Goal: Obtain resource: Obtain resource

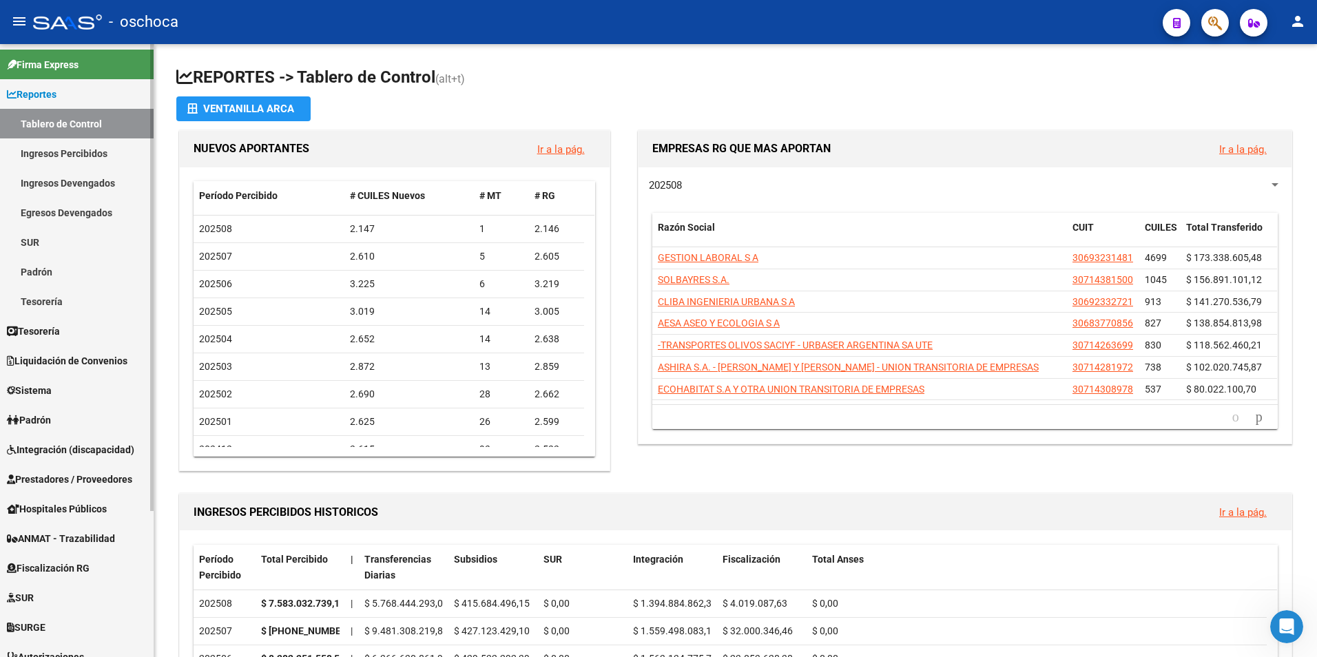
click at [55, 564] on span "Fiscalización RG" at bounding box center [48, 568] width 83 height 15
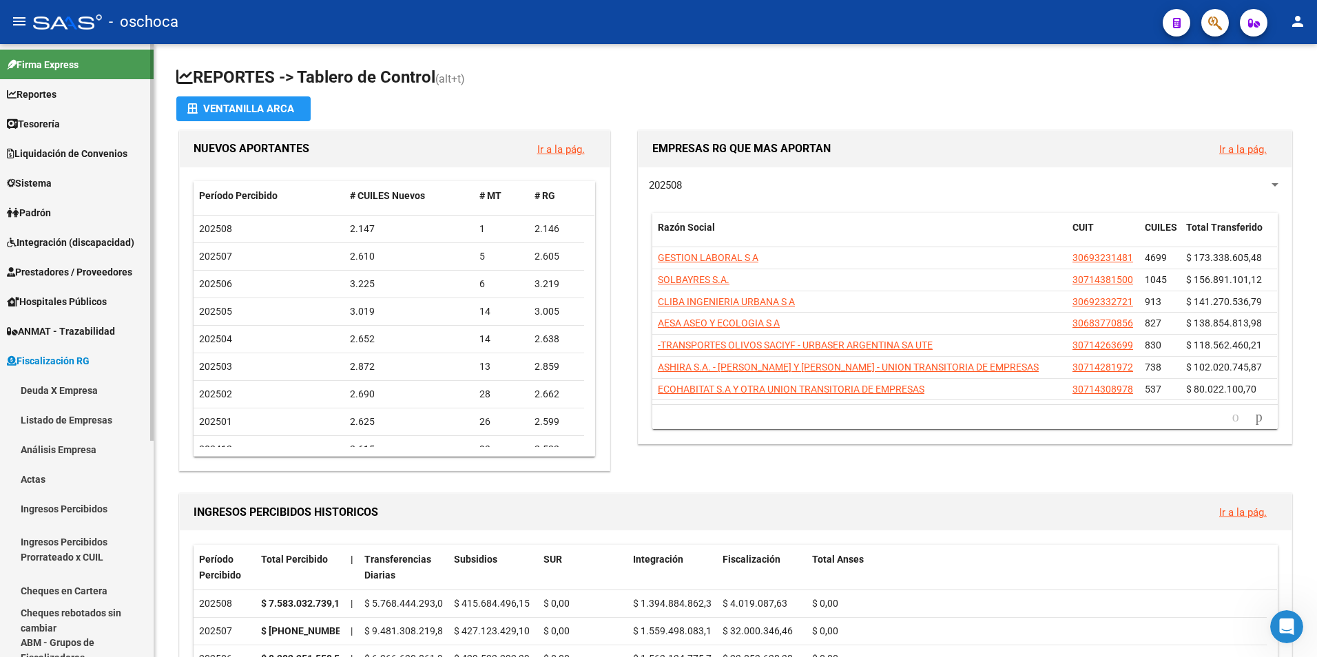
click at [61, 445] on link "Análisis Empresa" at bounding box center [77, 450] width 154 height 30
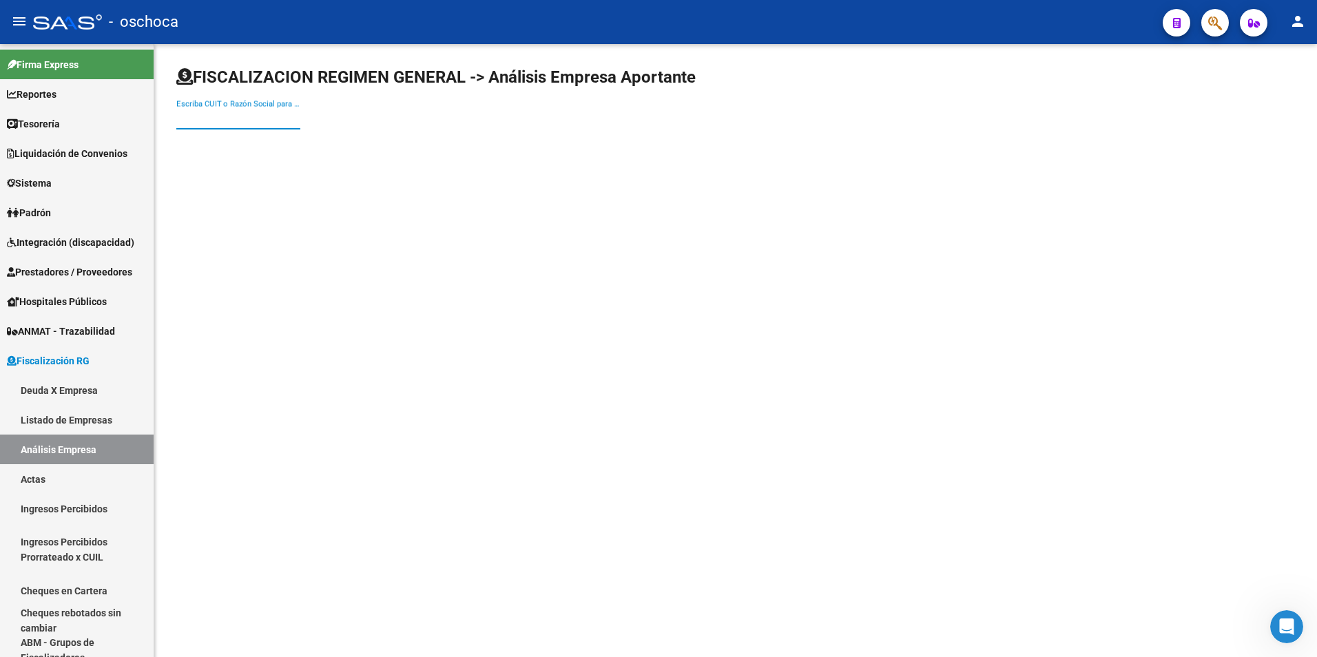
click at [198, 118] on input "Escriba CUIT o Razón Social para buscar" at bounding box center [238, 118] width 124 height 12
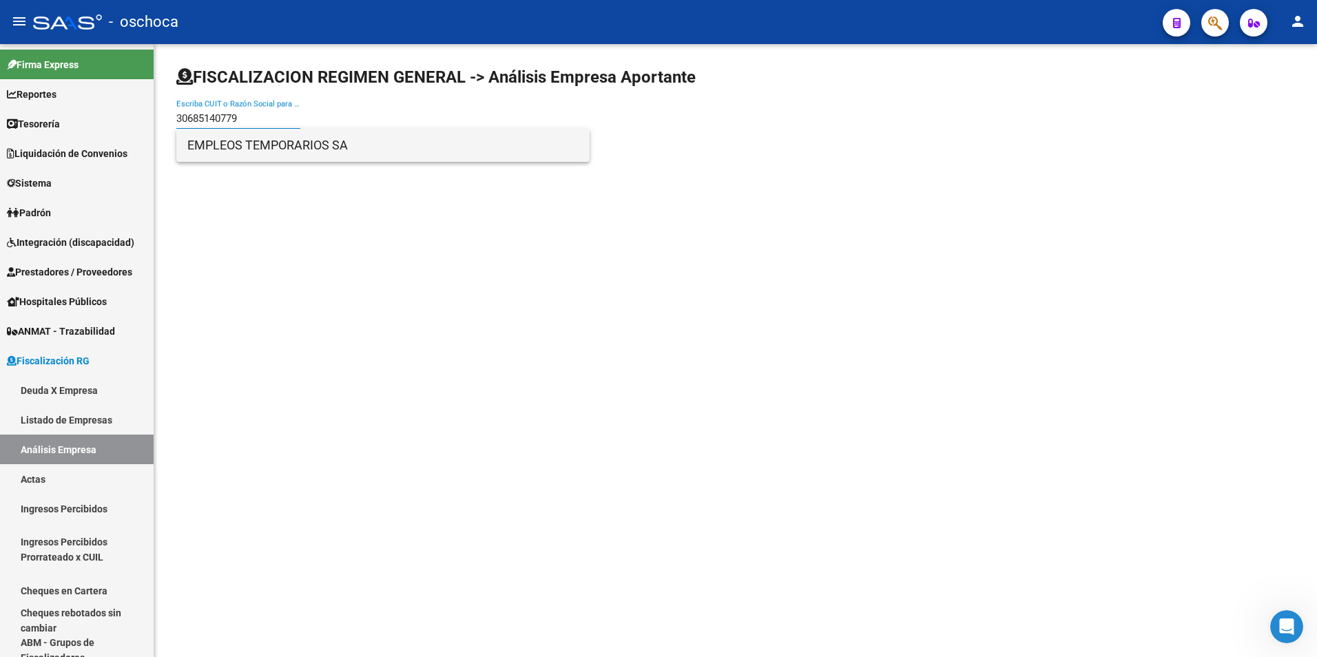
type input "30685140779"
click at [221, 139] on span "EMPLEOS TEMPORARIOS SA" at bounding box center [382, 145] width 391 height 33
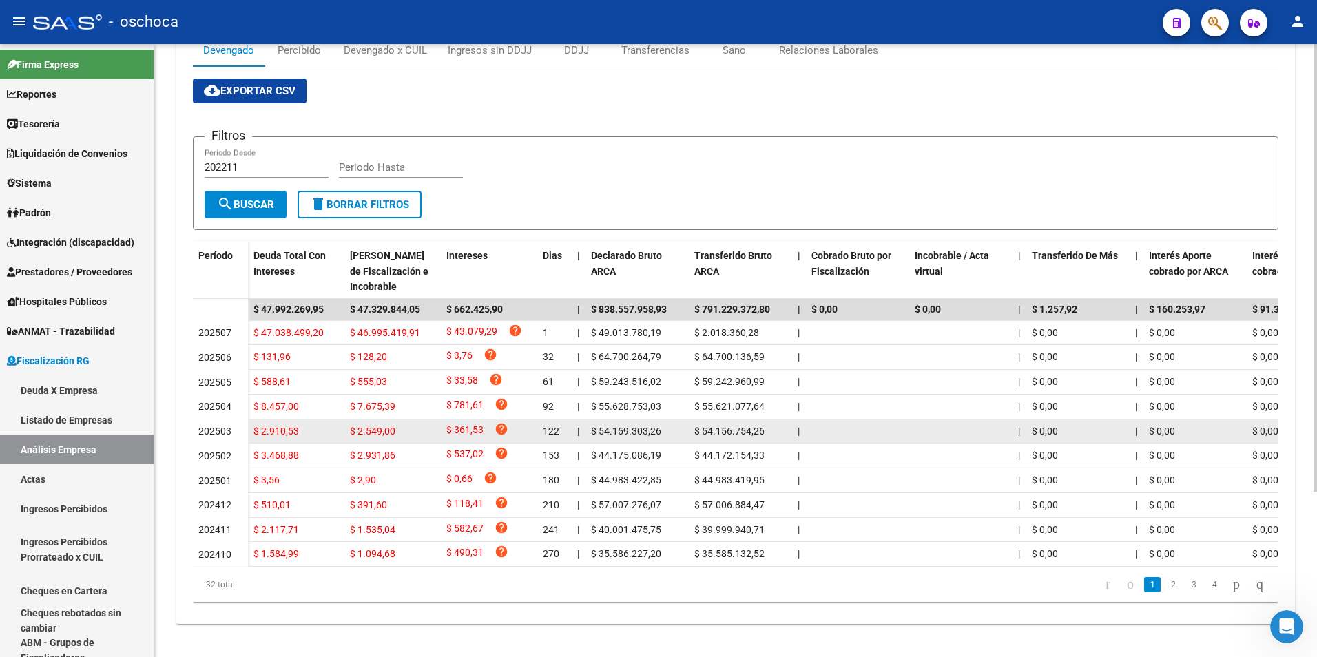
scroll to position [225, 0]
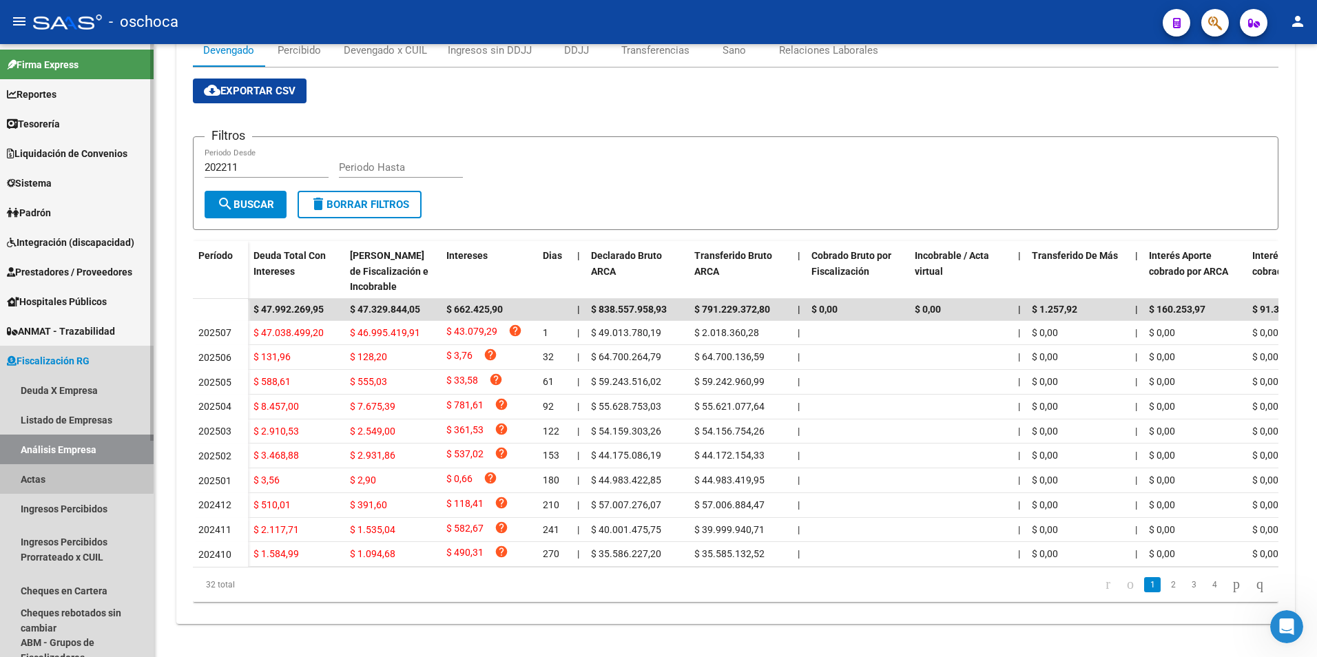
click at [22, 479] on link "Actas" at bounding box center [77, 479] width 154 height 30
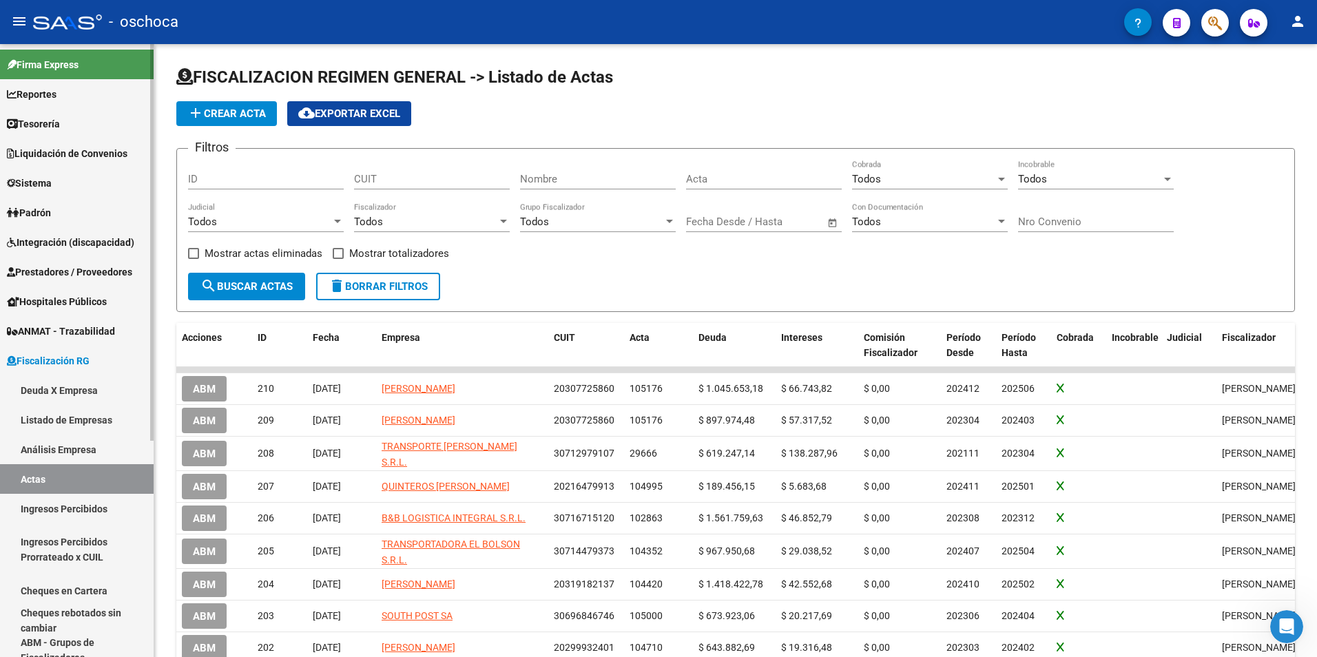
click at [55, 442] on link "Análisis Empresa" at bounding box center [77, 450] width 154 height 30
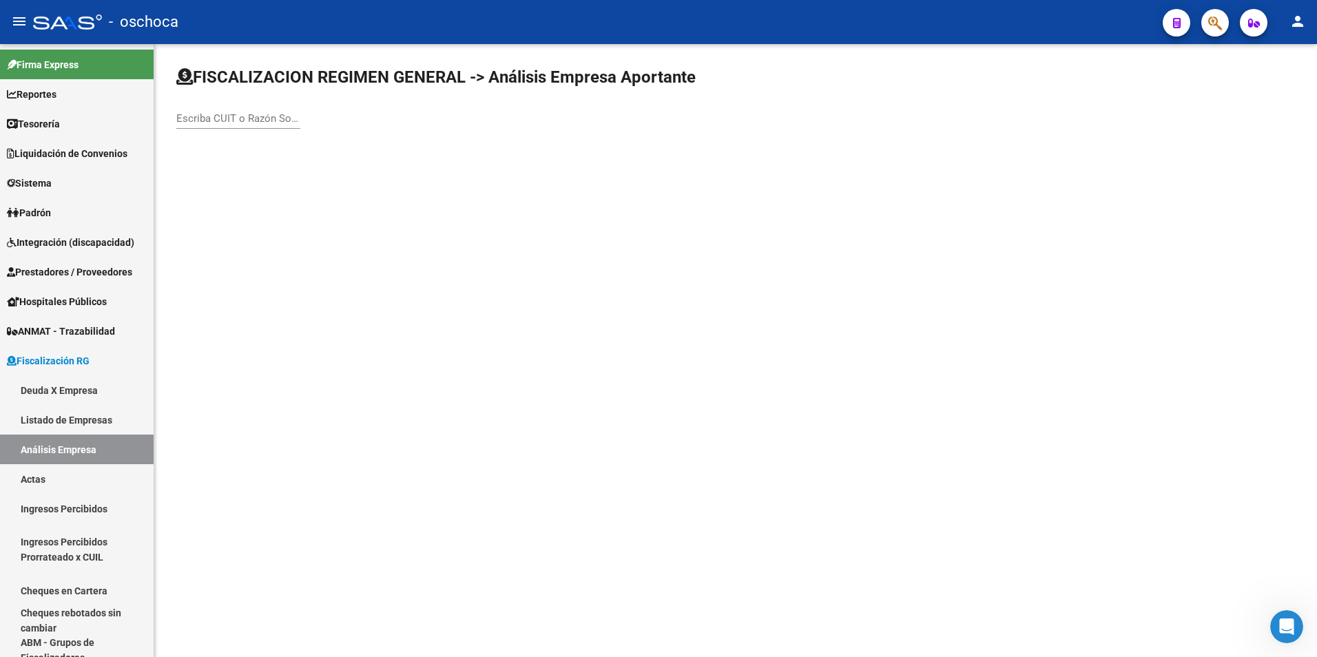
click at [191, 126] on div "Escriba CUIT o Razón Social para buscar" at bounding box center [238, 114] width 124 height 30
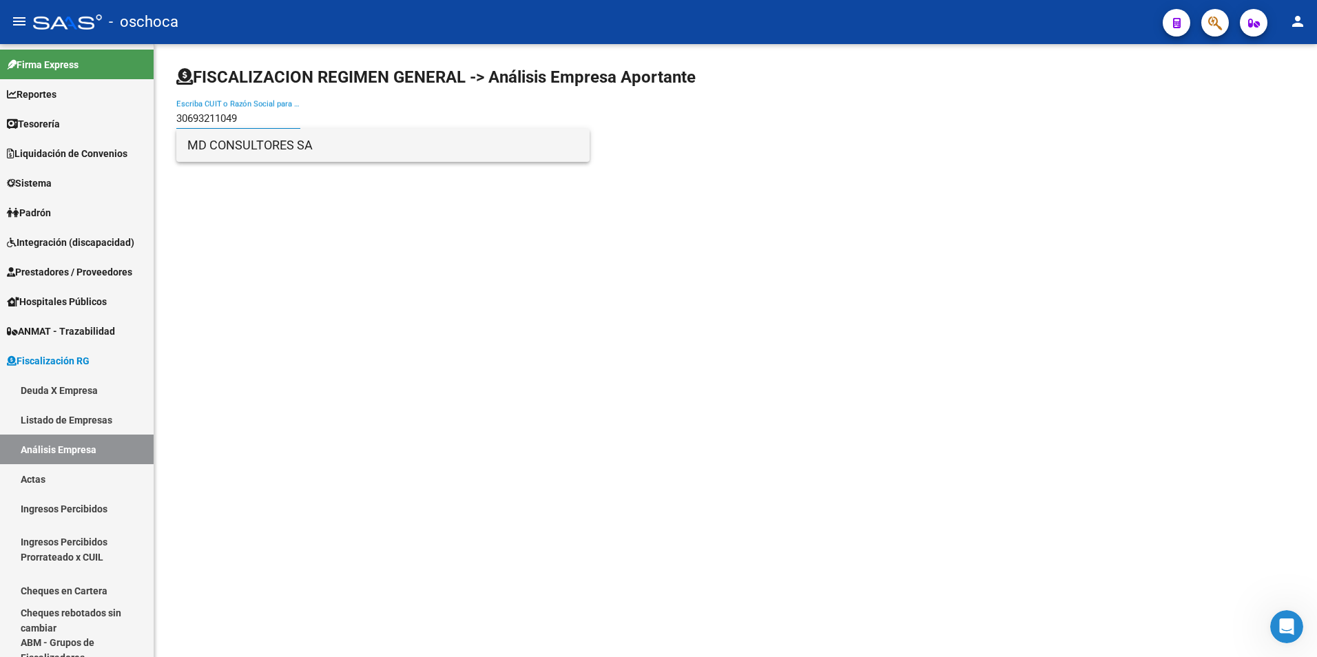
type input "30693211049"
click at [216, 149] on span "MD CONSULTORES SA" at bounding box center [382, 145] width 391 height 33
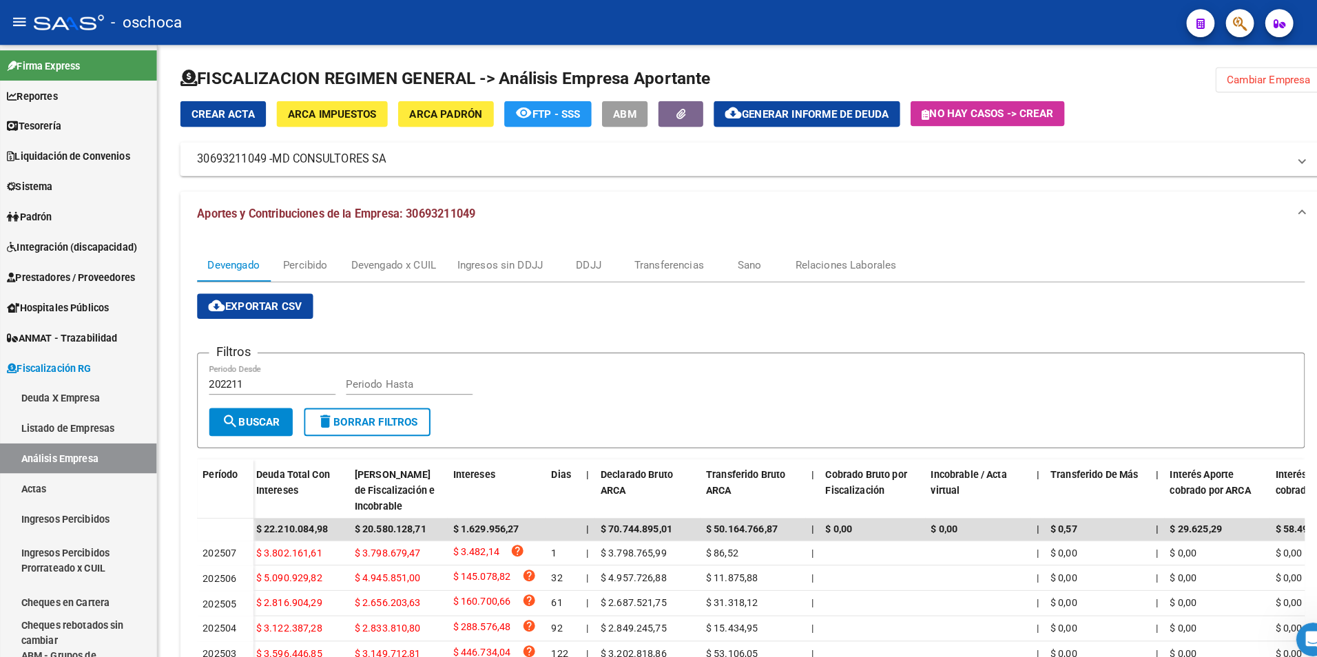
click at [830, 115] on span "Generar informe de deuda" at bounding box center [799, 112] width 144 height 12
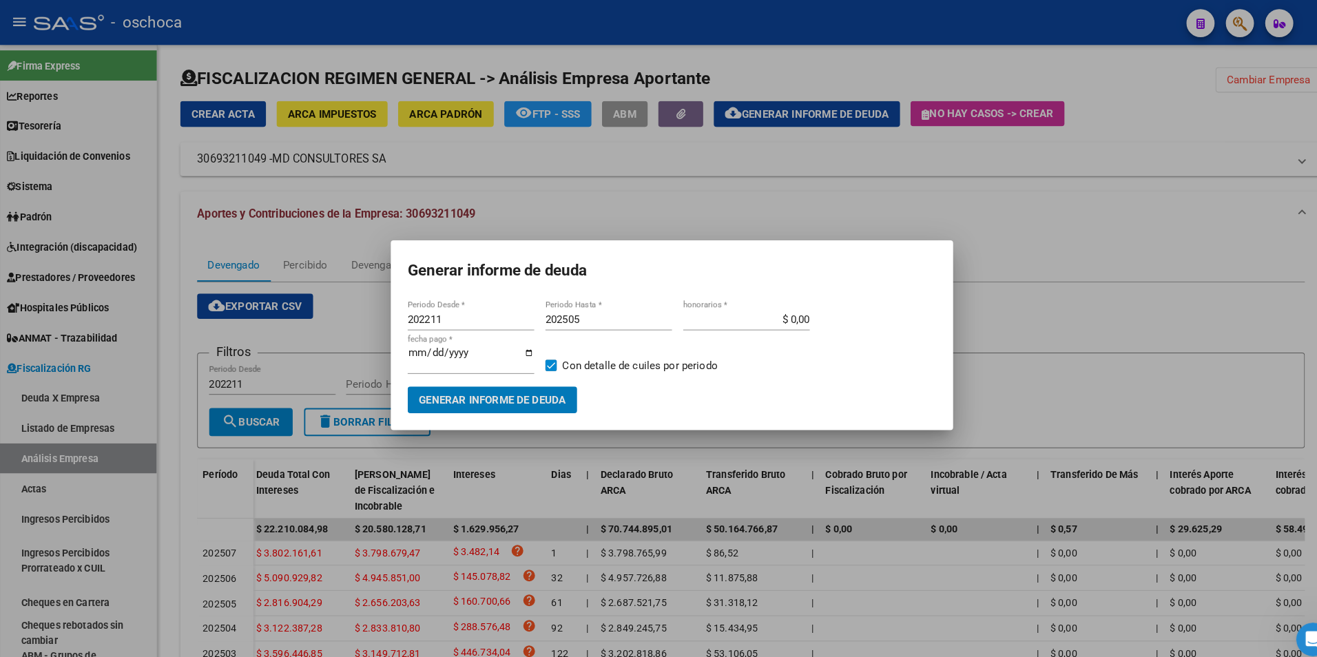
click at [440, 310] on input "202211" at bounding box center [462, 313] width 124 height 12
type input "202502"
click at [592, 313] on input "202505" at bounding box center [597, 313] width 124 height 12
type input "202507"
click at [539, 353] on span at bounding box center [540, 358] width 11 height 11
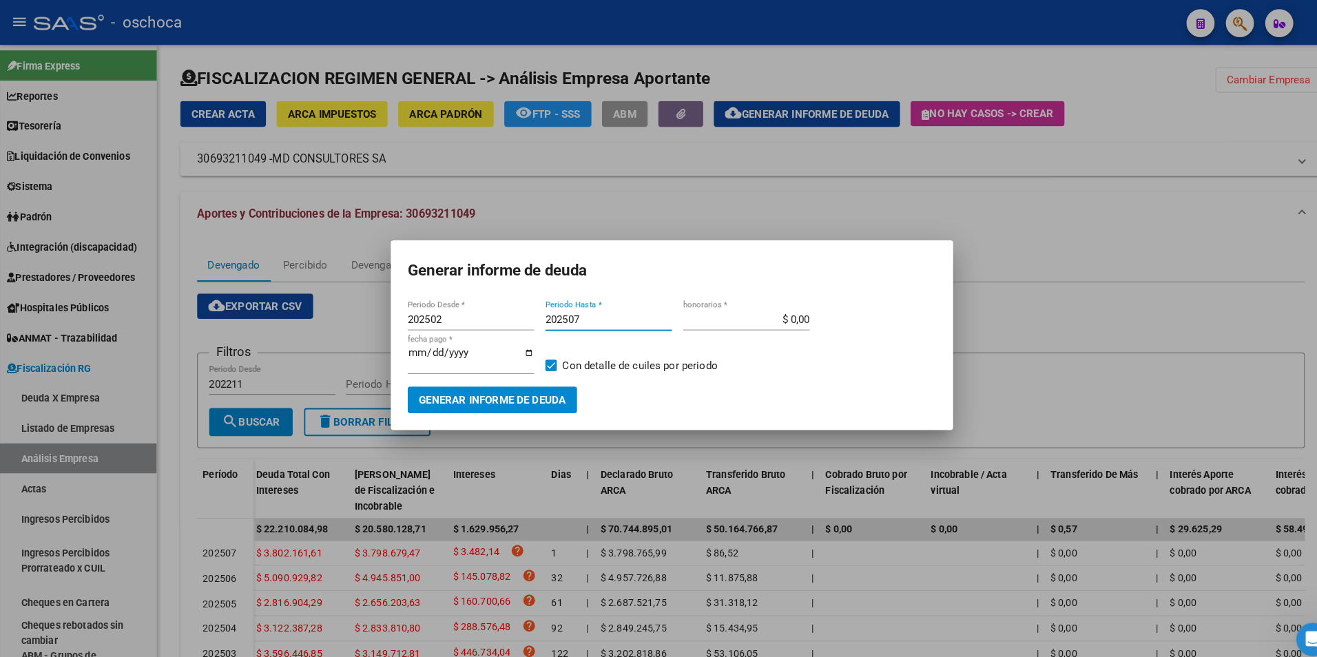
click at [539, 364] on input "Con detalle de cuiles por periodo" at bounding box center [539, 364] width 1 height 1
checkbox input "false"
click at [506, 395] on span "Generar informe de deuda" at bounding box center [483, 393] width 144 height 12
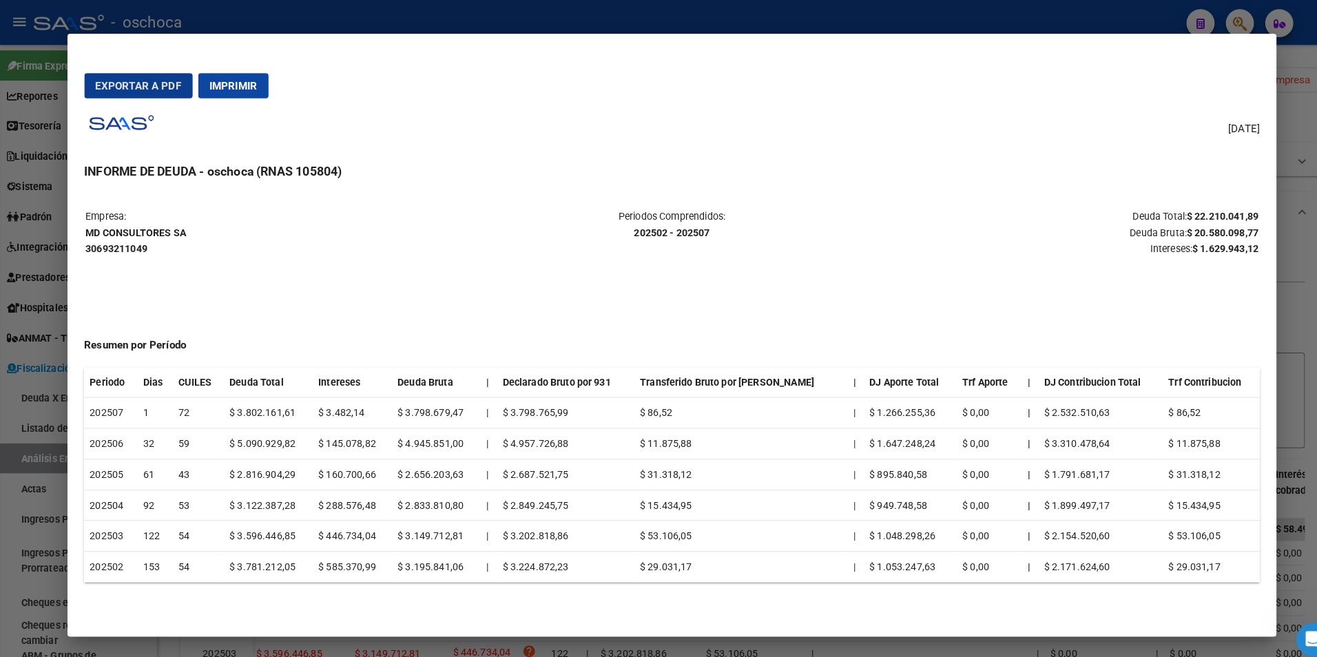
click at [233, 84] on span "Imprimir" at bounding box center [228, 84] width 47 height 12
